Goal: Entertainment & Leisure: Consume media (video, audio)

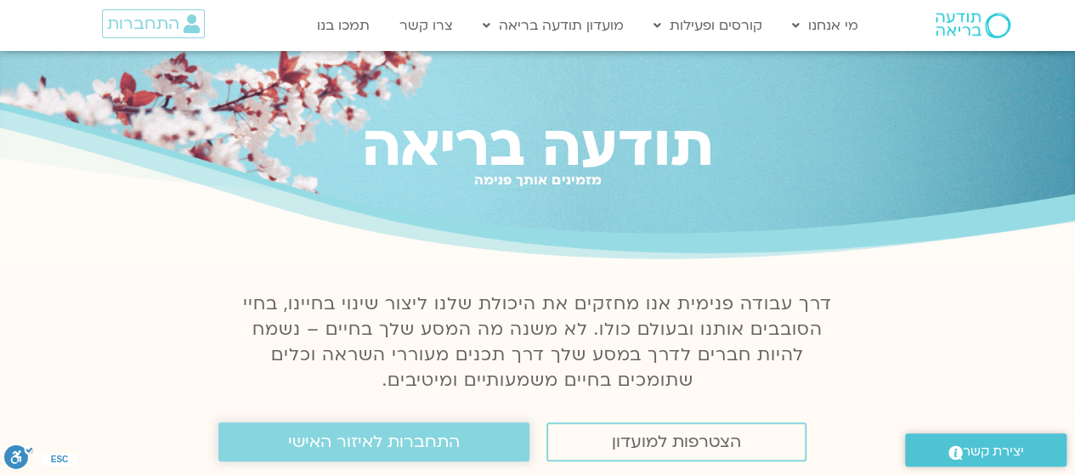
click at [362, 436] on span "התחברות לאיזור האישי" at bounding box center [374, 442] width 172 height 19
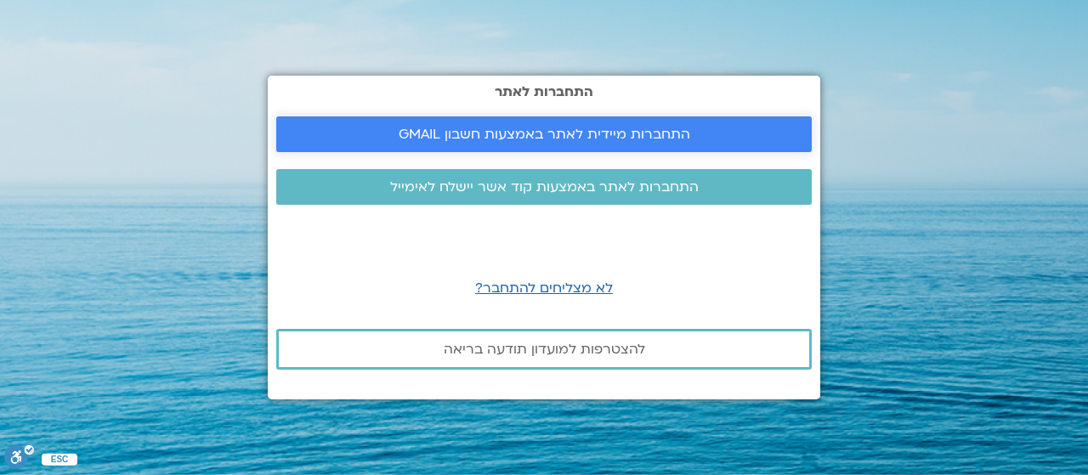
click at [443, 133] on span "התחברות מיידית לאתר באמצעות חשבון GMAIL" at bounding box center [544, 134] width 291 height 15
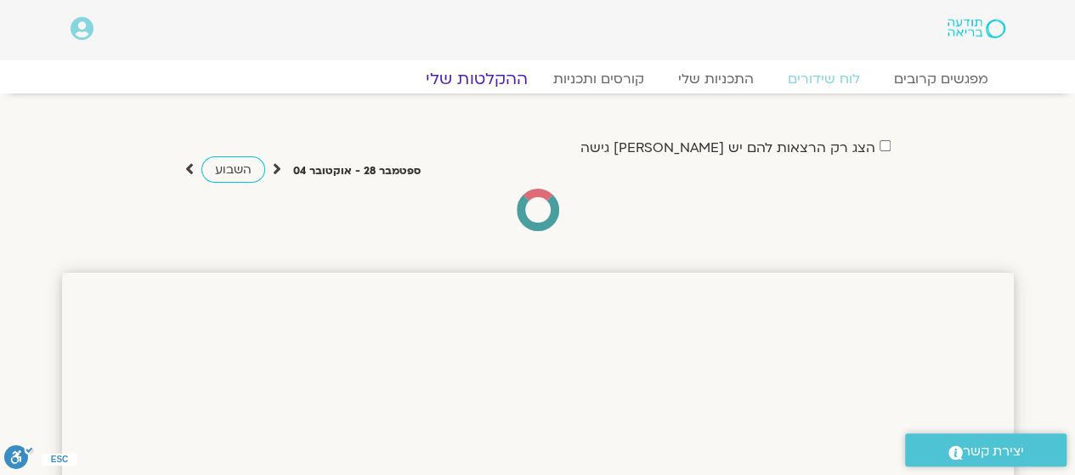
click at [493, 79] on link "ההקלטות שלי" at bounding box center [476, 79] width 143 height 20
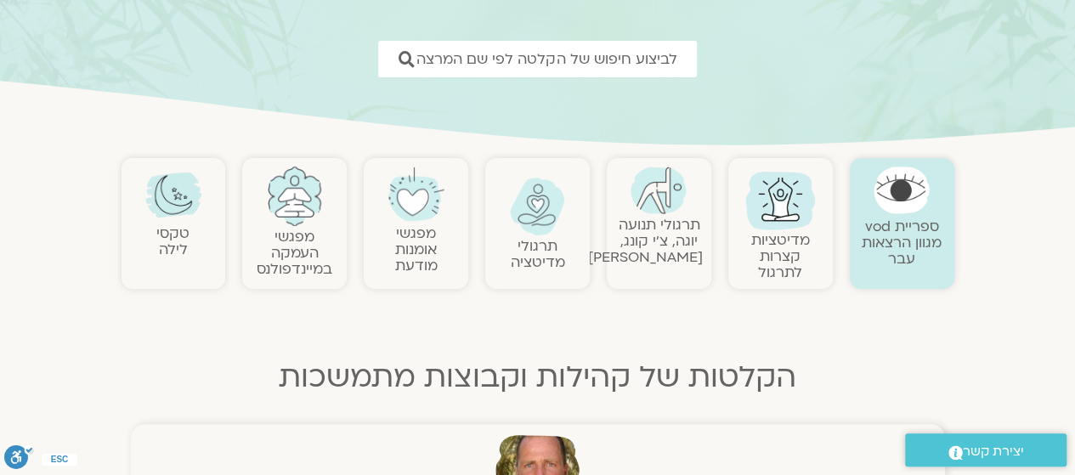
scroll to position [173, 0]
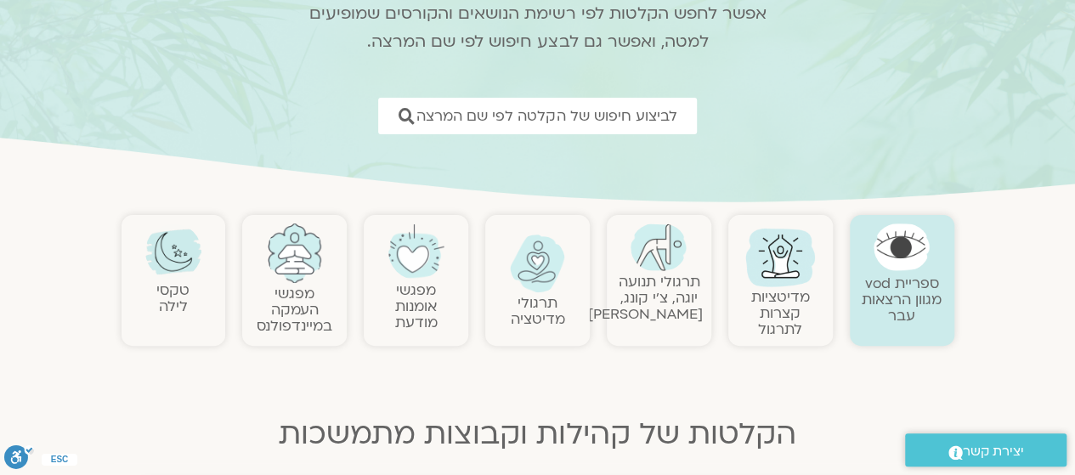
click at [658, 274] on link "תרגולי תנועה יוגה, צ׳י קונג, פלדנקרייז" at bounding box center [645, 298] width 115 height 52
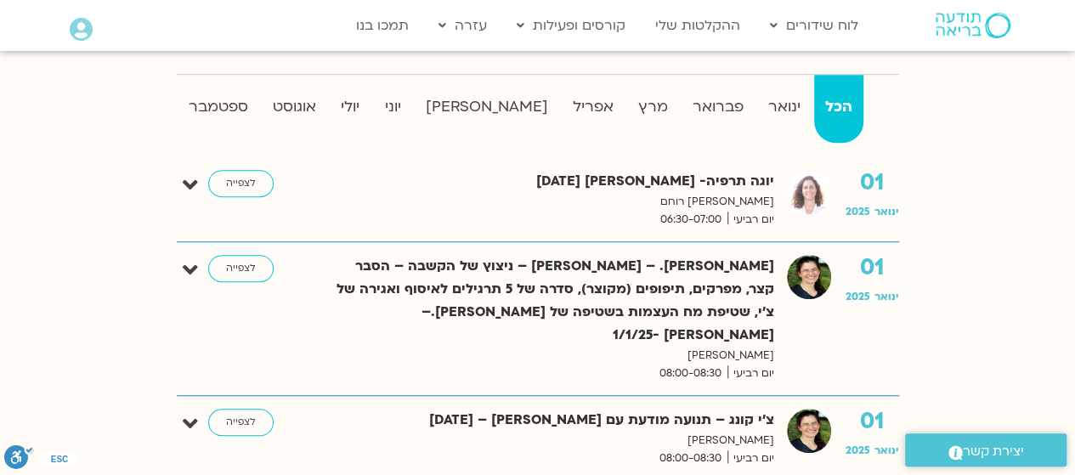
scroll to position [442, 0]
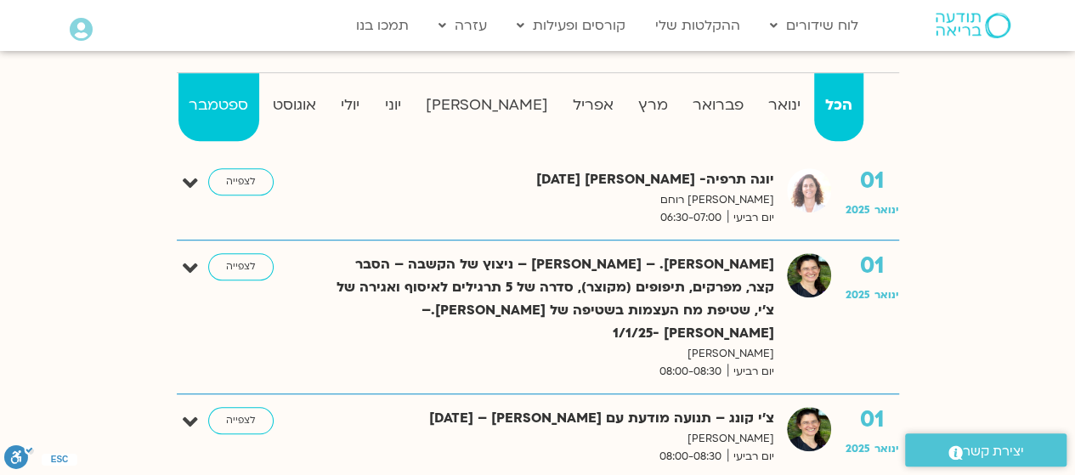
click at [241, 100] on strong "ספטמבר" at bounding box center [218, 105] width 81 height 25
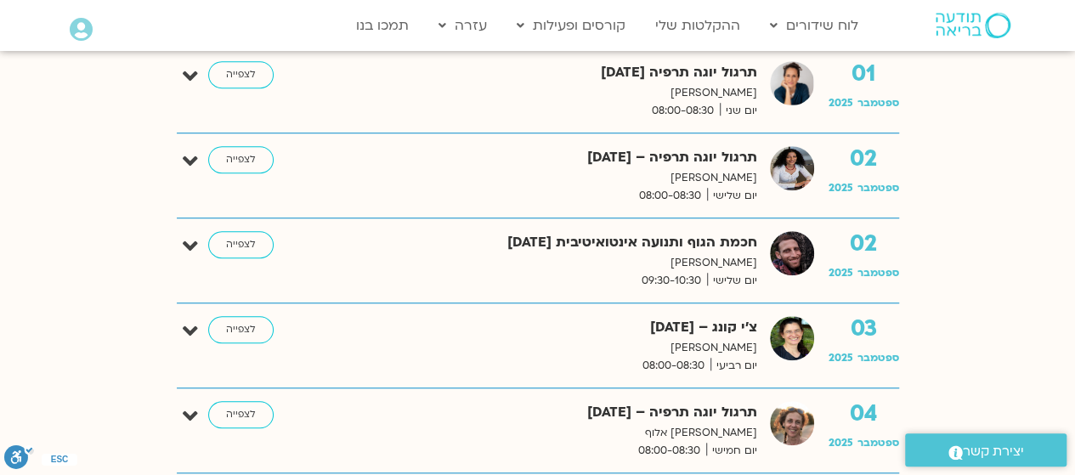
scroll to position [562, 0]
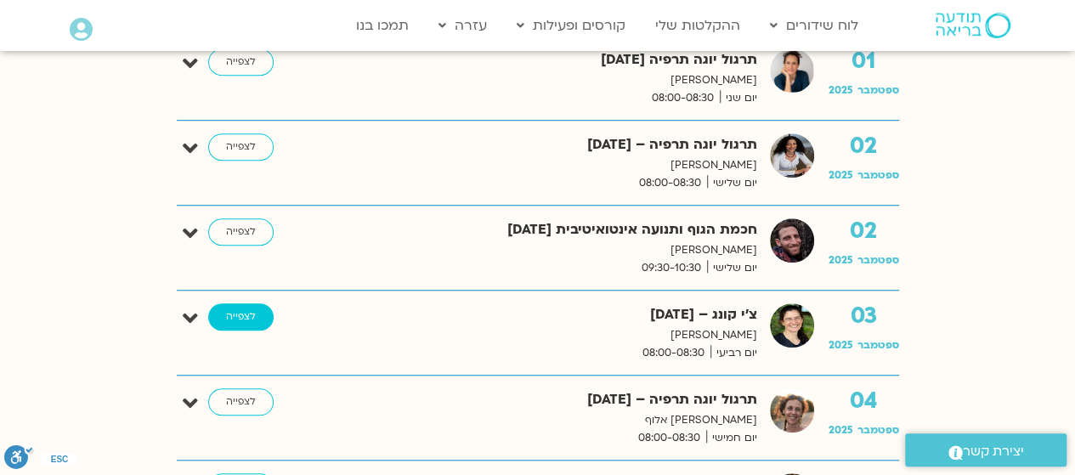
click at [248, 317] on link "לצפייה" at bounding box center [240, 316] width 65 height 27
